Goal: Task Accomplishment & Management: Manage account settings

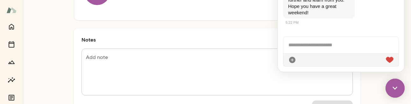
scroll to position [72, 0]
click at [125, 64] on textarea "Add note" at bounding box center [217, 72] width 262 height 37
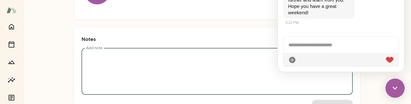
paste textarea "**********"
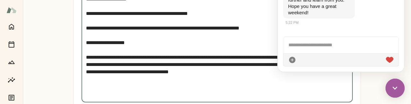
scroll to position [596, 0]
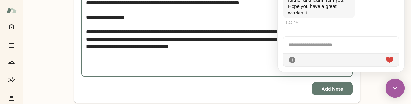
type textarea "**********"
click at [328, 89] on button "Add Note" at bounding box center [332, 88] width 41 height 13
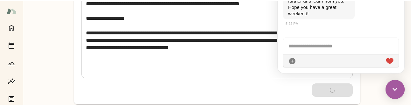
scroll to position [176, 0]
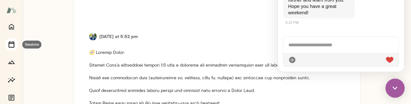
click at [16, 44] on button "Sessions" at bounding box center [11, 44] width 13 height 13
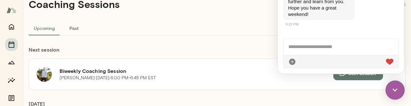
scroll to position [20, 0]
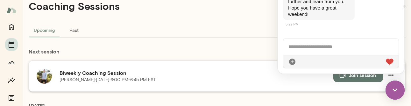
click at [357, 74] on button "Join session" at bounding box center [358, 74] width 50 height 13
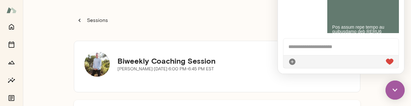
scroll to position [253, 0]
click at [397, 88] on img at bounding box center [395, 90] width 19 height 19
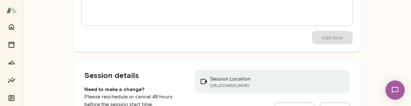
scroll to position [174, 0]
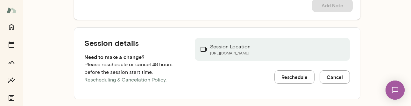
click at [123, 80] on link "Rescheduling & Cancelation Policy." at bounding box center [125, 80] width 82 height 6
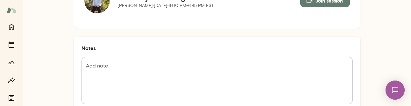
scroll to position [60, 0]
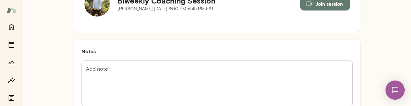
click at [141, 70] on textarea "Add note" at bounding box center [217, 84] width 262 height 37
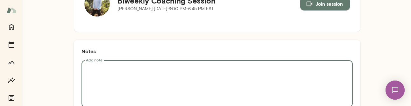
paste textarea "**********"
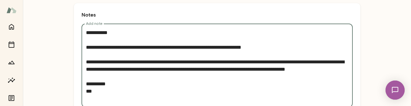
scroll to position [99, 0]
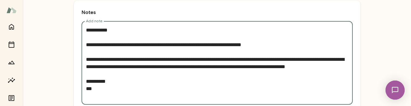
click at [267, 59] on textarea "**********" at bounding box center [217, 62] width 262 height 73
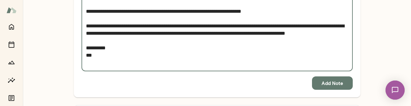
scroll to position [139, 0]
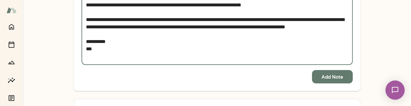
type textarea "**********"
click at [326, 73] on button "Add Note" at bounding box center [332, 76] width 41 height 13
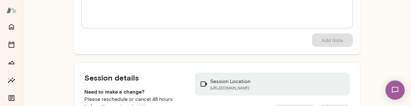
click at [399, 88] on img at bounding box center [395, 90] width 26 height 26
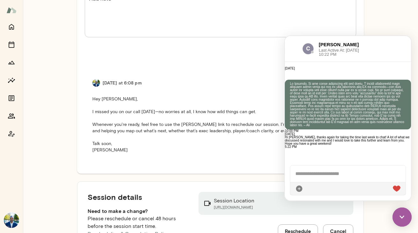
scroll to position [408, 0]
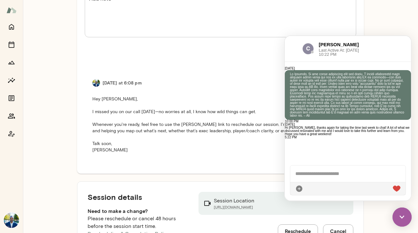
click at [400, 104] on img at bounding box center [401, 216] width 19 height 19
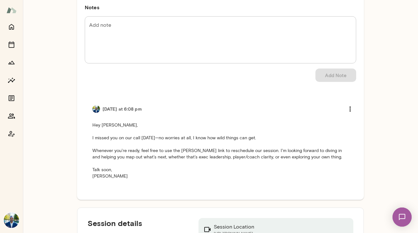
scroll to position [117, 0]
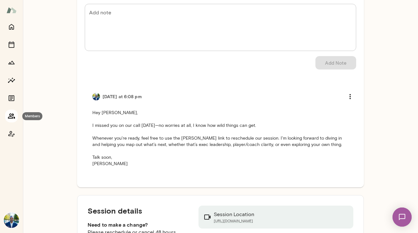
click at [13, 104] on icon "Members" at bounding box center [11, 115] width 7 height 5
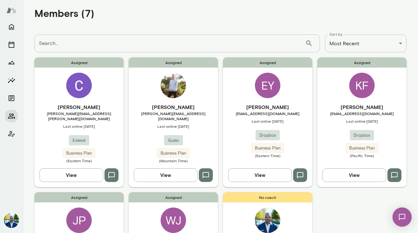
scroll to position [20, 0]
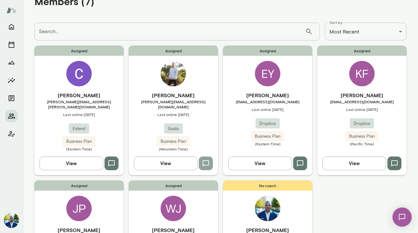
click at [205, 104] on icon "button" at bounding box center [206, 164] width 8 height 8
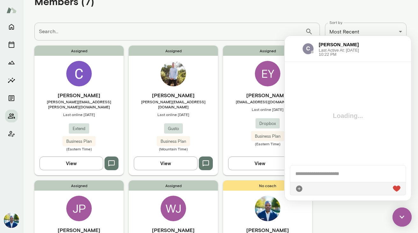
scroll to position [0, 0]
paste div
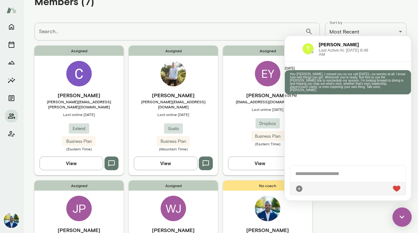
click at [281, 12] on div "Members (7)" at bounding box center [220, 1] width 372 height 32
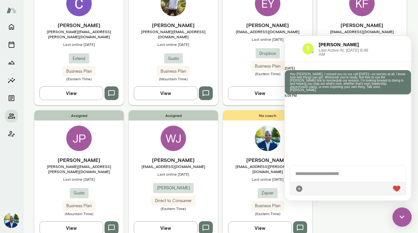
scroll to position [39, 0]
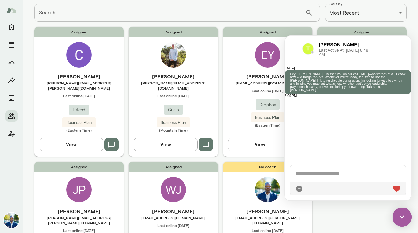
click at [403, 104] on img at bounding box center [401, 216] width 19 height 19
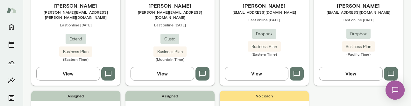
scroll to position [110, 0]
